Goal: Information Seeking & Learning: Learn about a topic

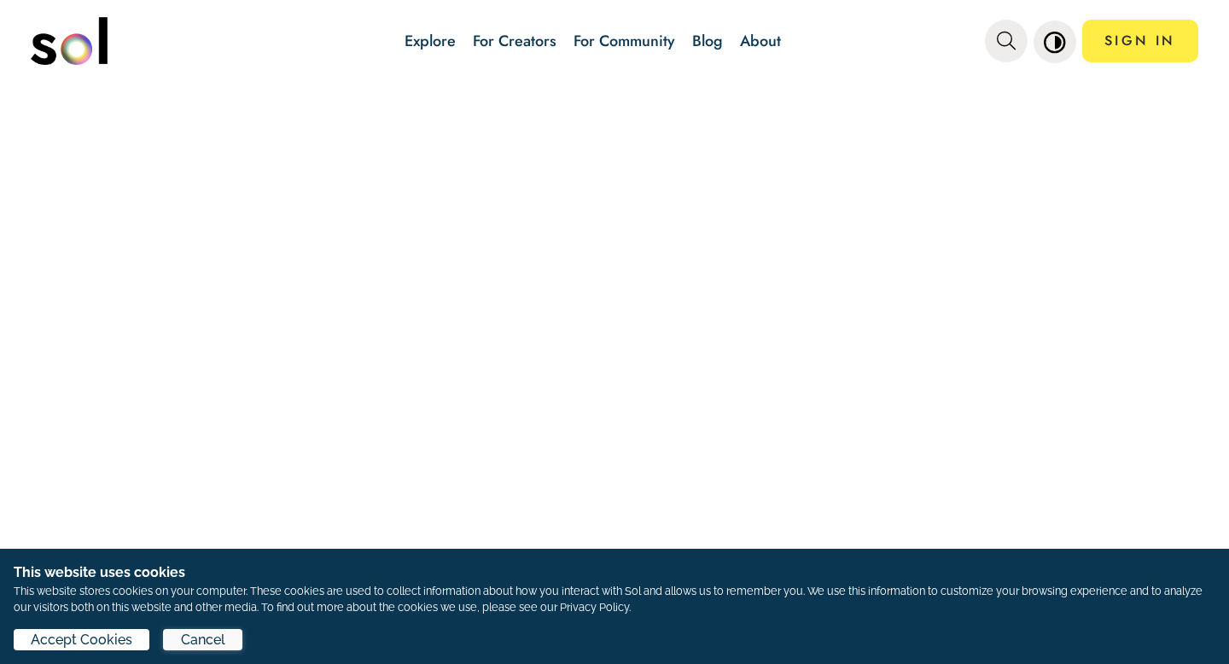
click at [191, 641] on span "Cancel" at bounding box center [203, 640] width 44 height 20
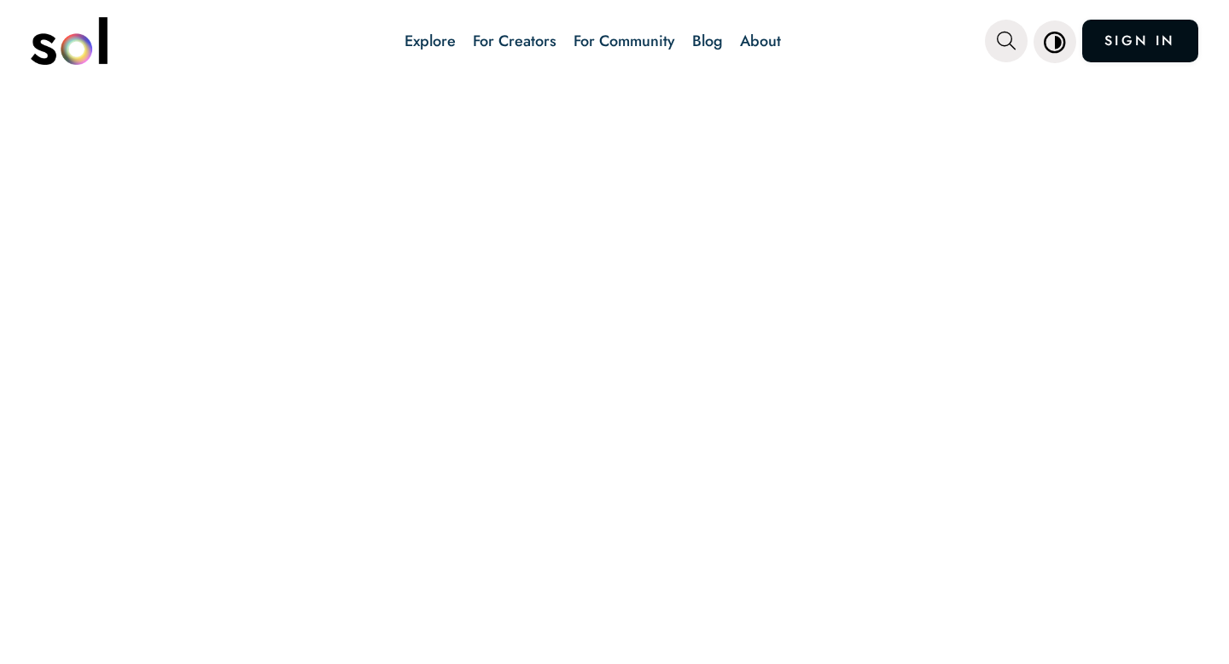
click at [1140, 38] on link "SIGN IN" at bounding box center [1140, 41] width 116 height 43
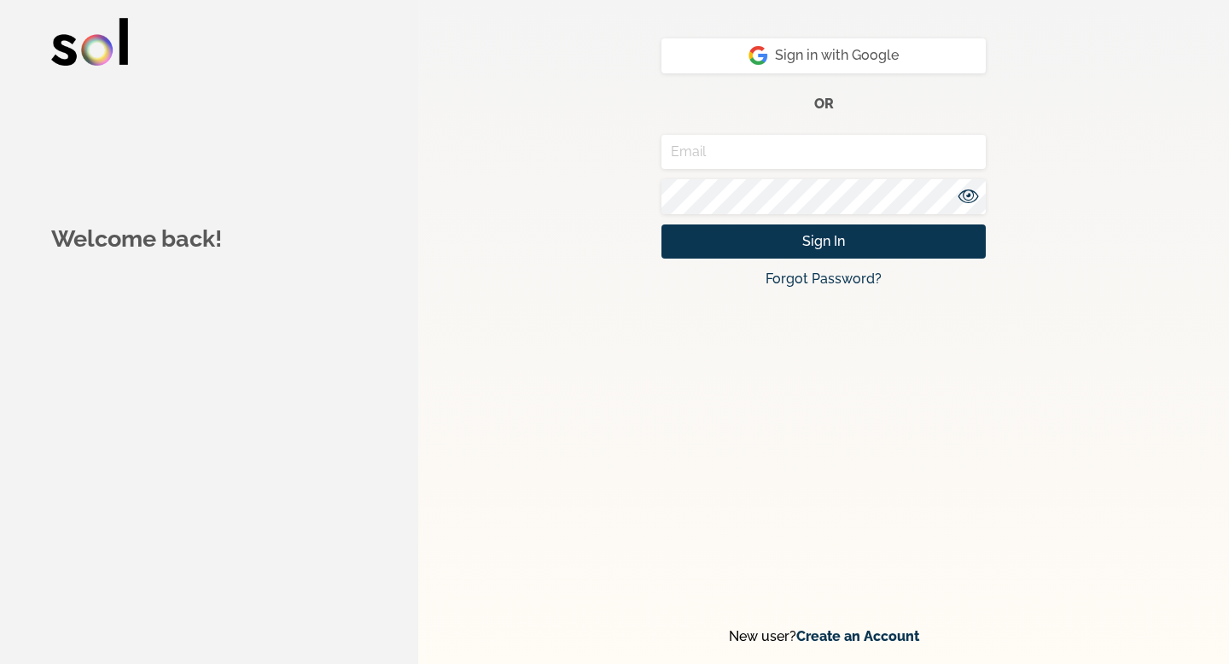
click at [779, 149] on input "email" at bounding box center [824, 152] width 324 height 35
type input "[EMAIL_ADDRESS][DOMAIN_NAME]"
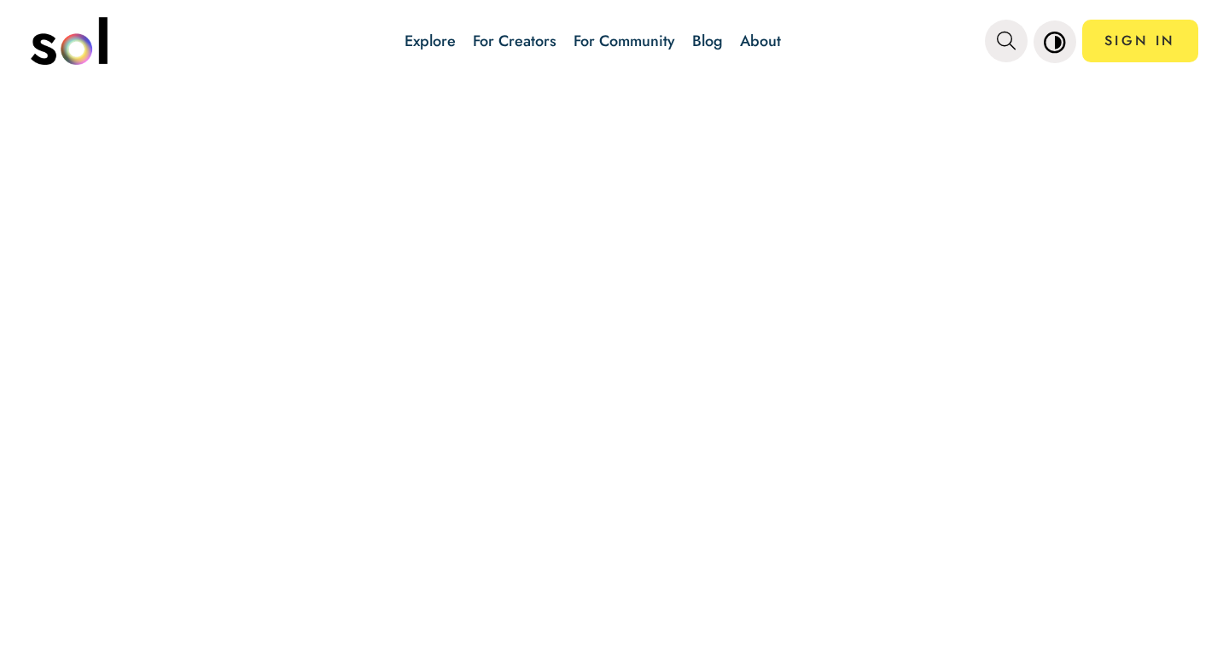
click at [706, 38] on link "Blog" at bounding box center [707, 41] width 31 height 22
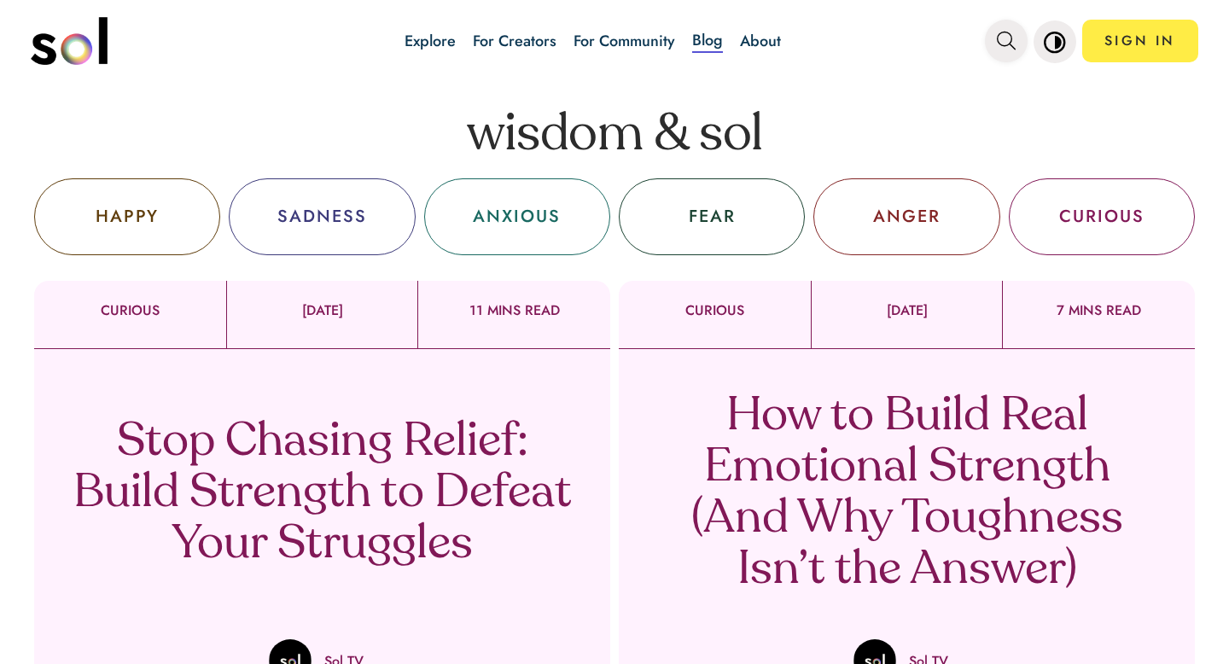
click at [1004, 35] on icon "main navigation" at bounding box center [1006, 41] width 19 height 19
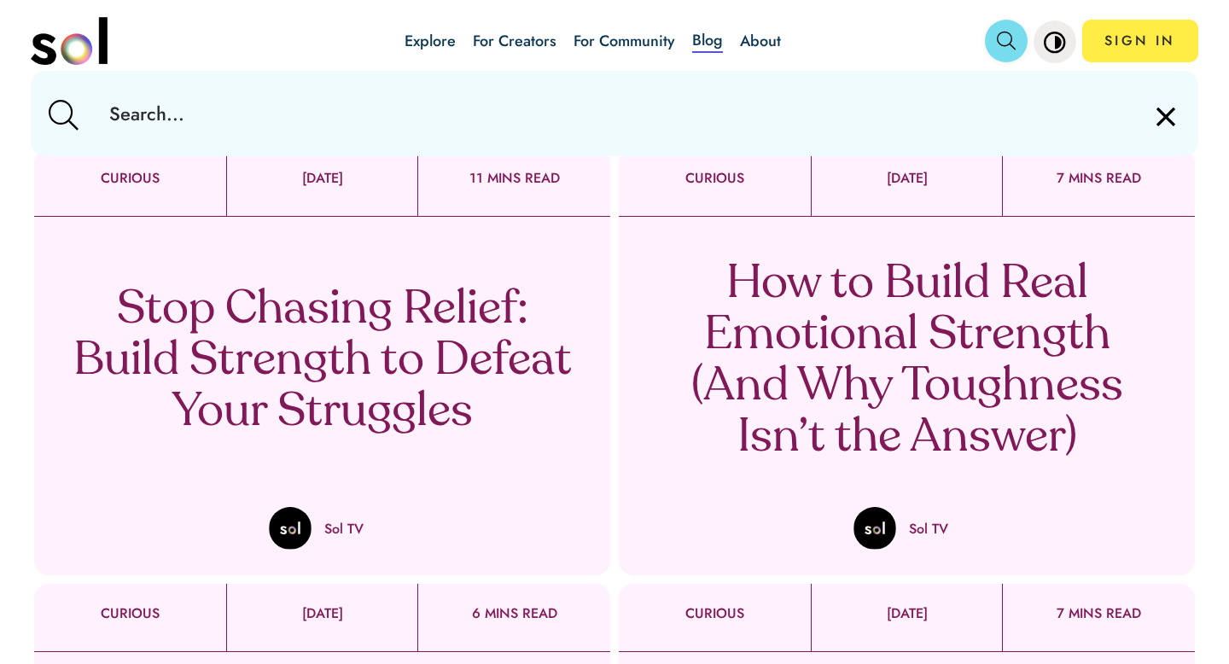
scroll to position [137, 0]
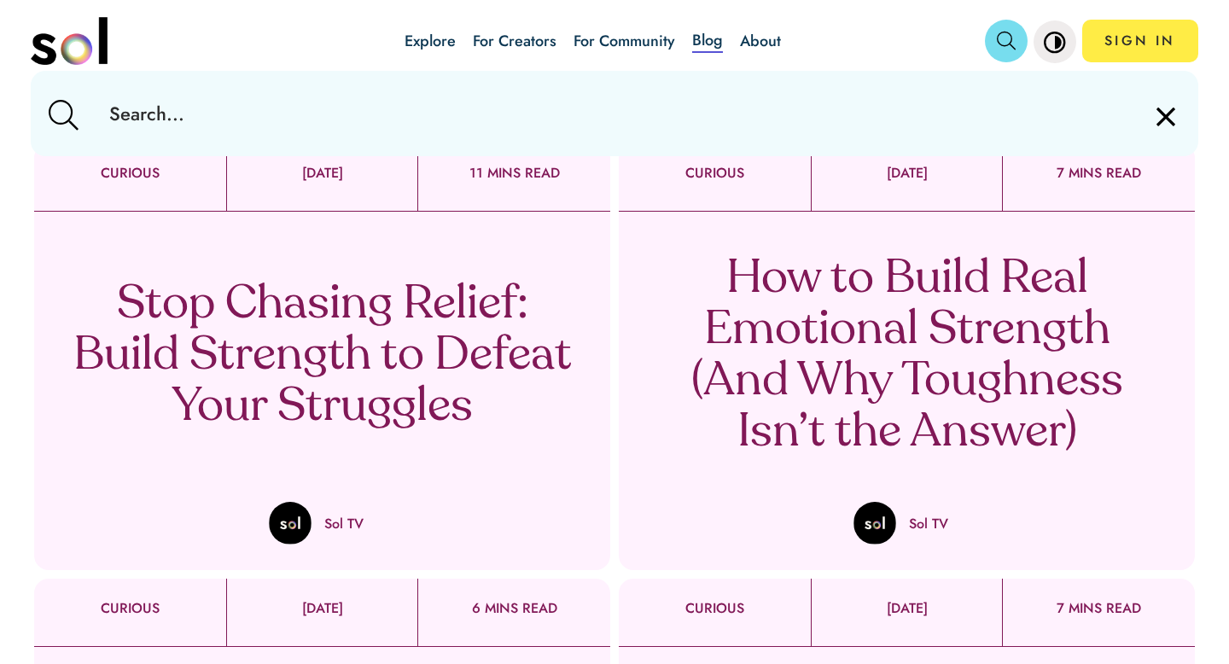
click at [248, 353] on p "Stop Chasing Relief: Build Strength to Defeat Your Struggles" at bounding box center [323, 357] width 504 height 154
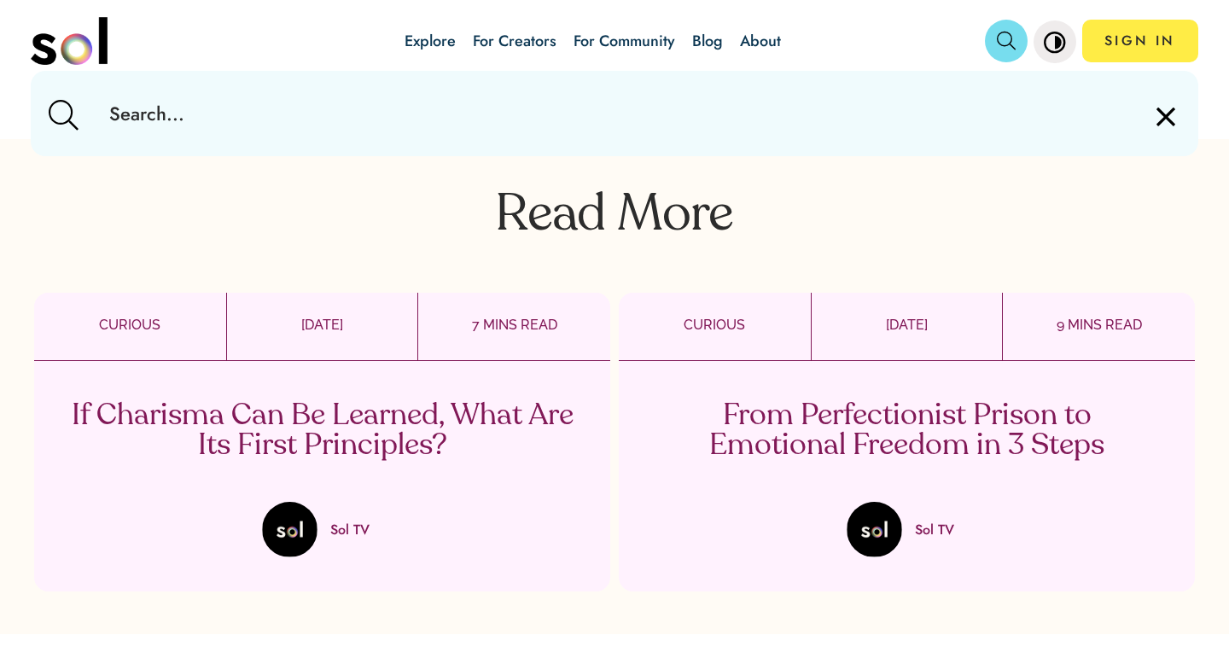
scroll to position [5258, 0]
